Goal: Find contact information: Find contact information

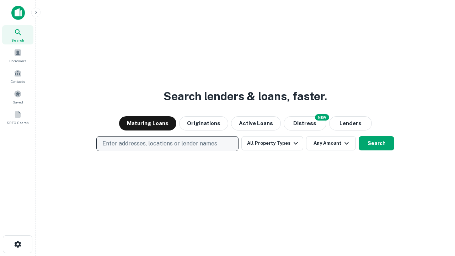
click at [167, 144] on p "Enter addresses, locations or lender names" at bounding box center [159, 143] width 115 height 9
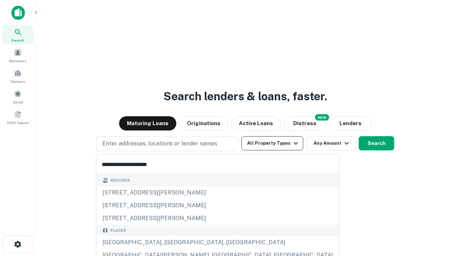
click at [170, 242] on div "Santa Monica, CA, USA" at bounding box center [218, 242] width 242 height 13
click at [272, 143] on button "All Property Types" at bounding box center [272, 143] width 62 height 14
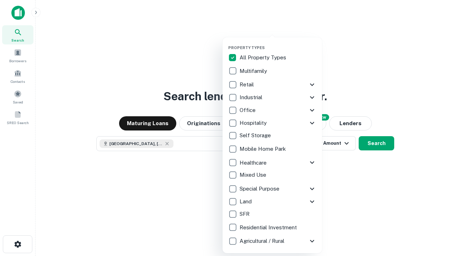
click at [278, 43] on button "button" at bounding box center [277, 43] width 99 height 0
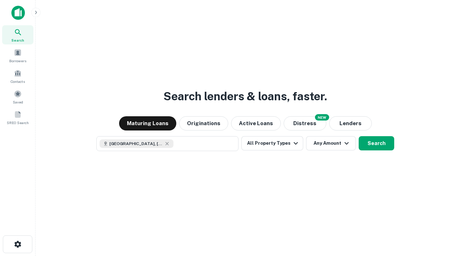
scroll to position [11, 0]
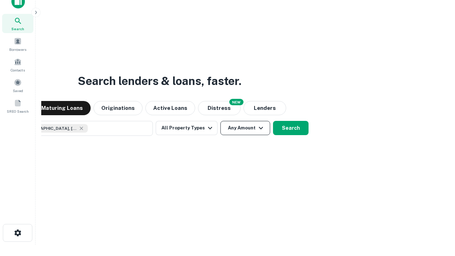
click at [220, 121] on button "Any Amount" at bounding box center [245, 128] width 50 height 14
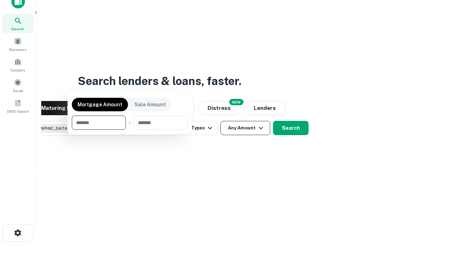
scroll to position [51, 201]
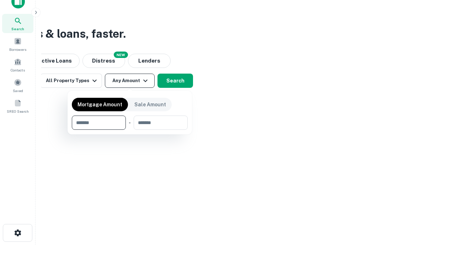
type input "*******"
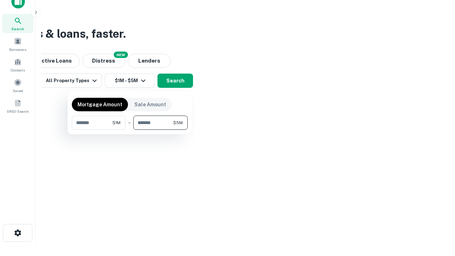
type input "*******"
click at [130, 130] on button "button" at bounding box center [130, 130] width 116 height 0
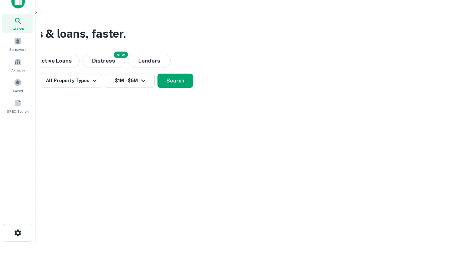
scroll to position [11, 0]
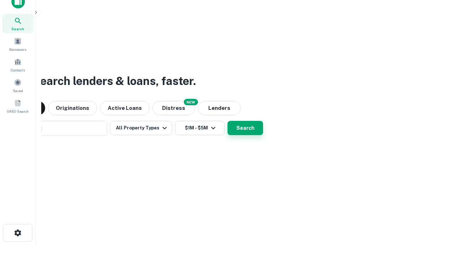
click at [227, 121] on button "Search" at bounding box center [245, 128] width 36 height 14
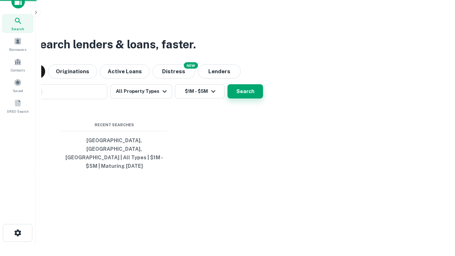
scroll to position [23, 201]
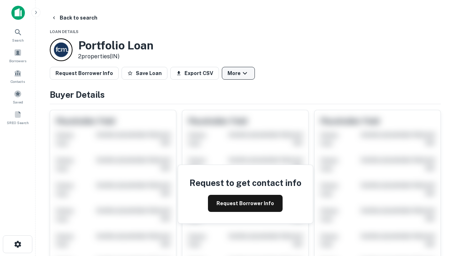
click at [238, 73] on button "More" at bounding box center [238, 73] width 33 height 13
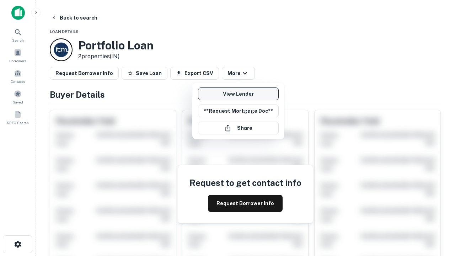
click at [238, 94] on link "View Lender" at bounding box center [238, 93] width 81 height 13
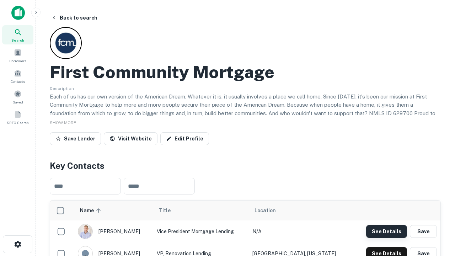
click at [386, 231] on button "See Details" at bounding box center [386, 231] width 41 height 13
click at [17, 244] on icon "button" at bounding box center [18, 244] width 9 height 9
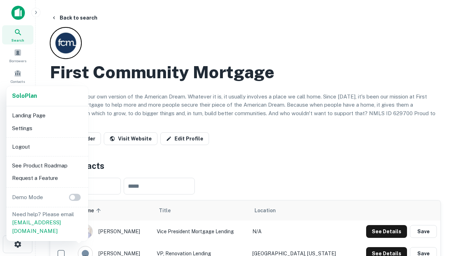
click at [47, 146] on li "Logout" at bounding box center [47, 146] width 76 height 13
